Goal: Task Accomplishment & Management: Manage account settings

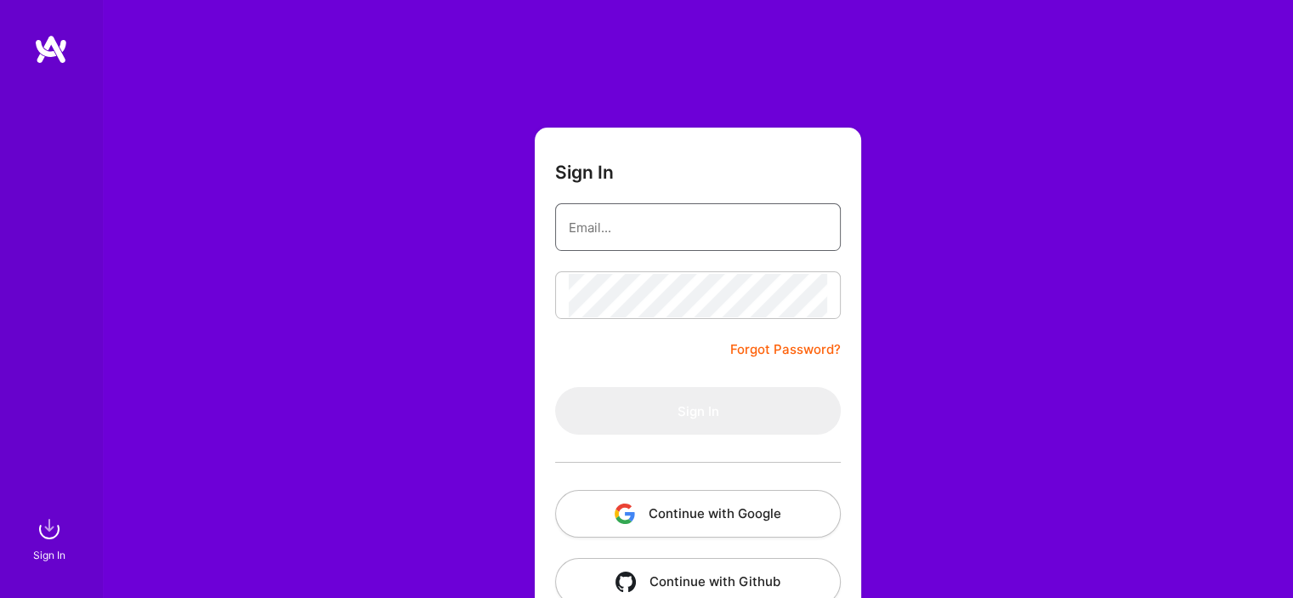
type input "[EMAIL_ADDRESS][DOMAIN_NAME]"
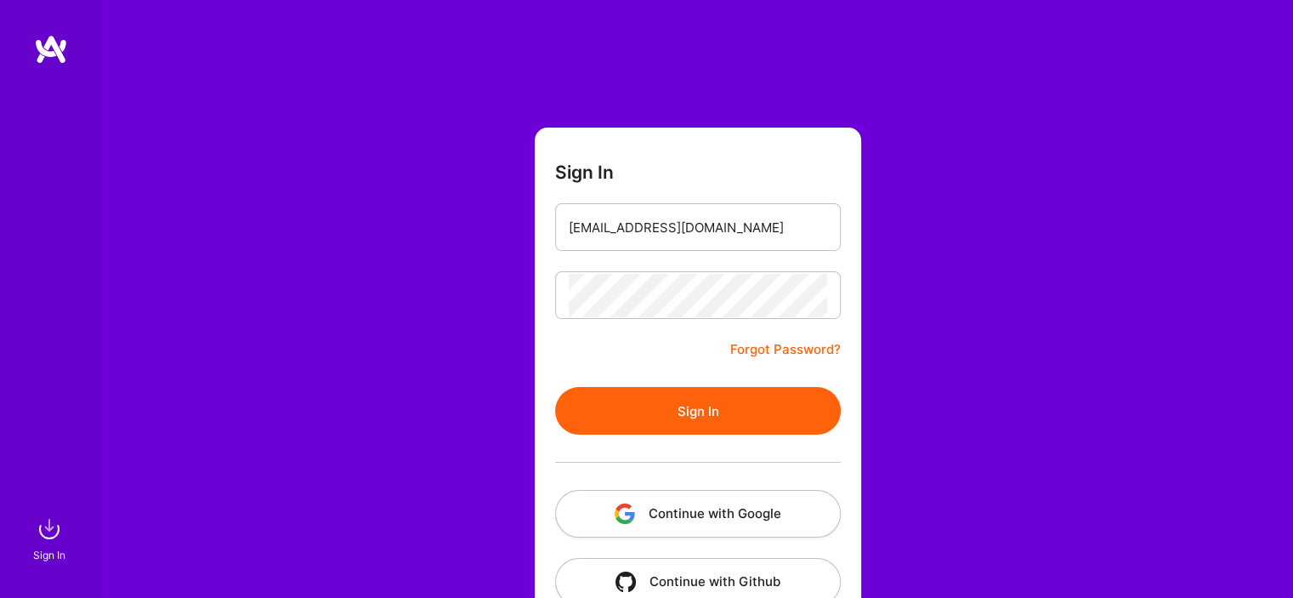
click at [587, 366] on form "Sign In [EMAIL_ADDRESS][DOMAIN_NAME] Forgot Password? Sign In Continue with Goo…" at bounding box center [698, 377] width 326 height 498
click at [674, 407] on button "Sign In" at bounding box center [698, 411] width 286 height 48
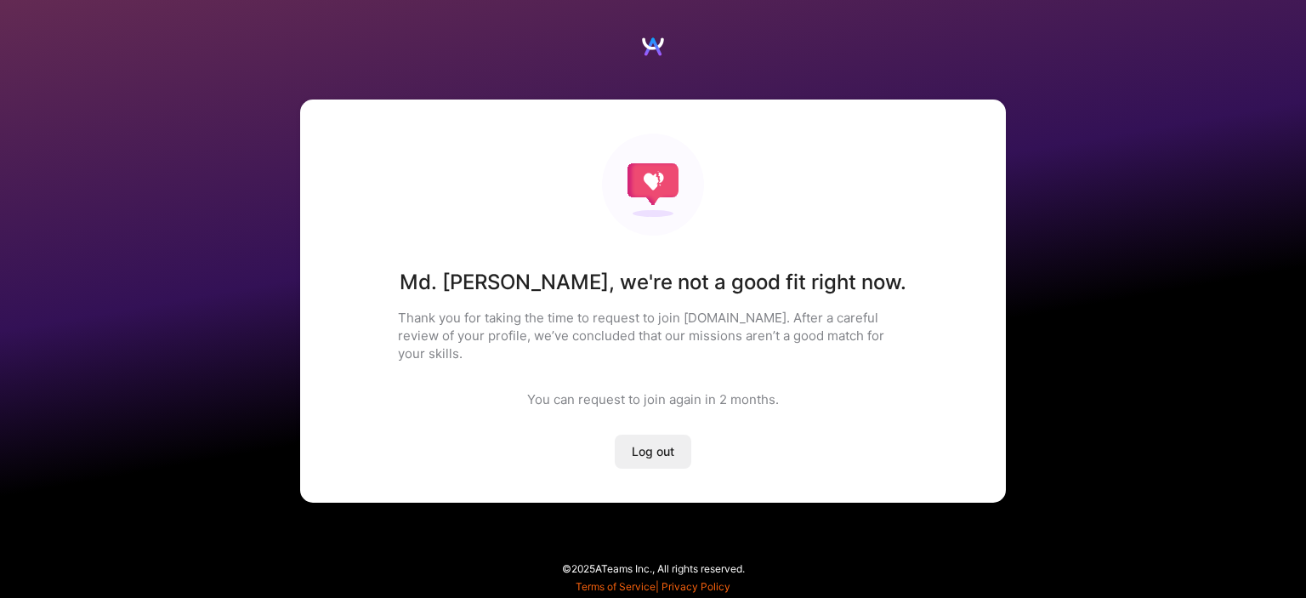
click at [656, 443] on span "Log out" at bounding box center [653, 451] width 43 height 17
